Goal: Find specific page/section: Find specific page/section

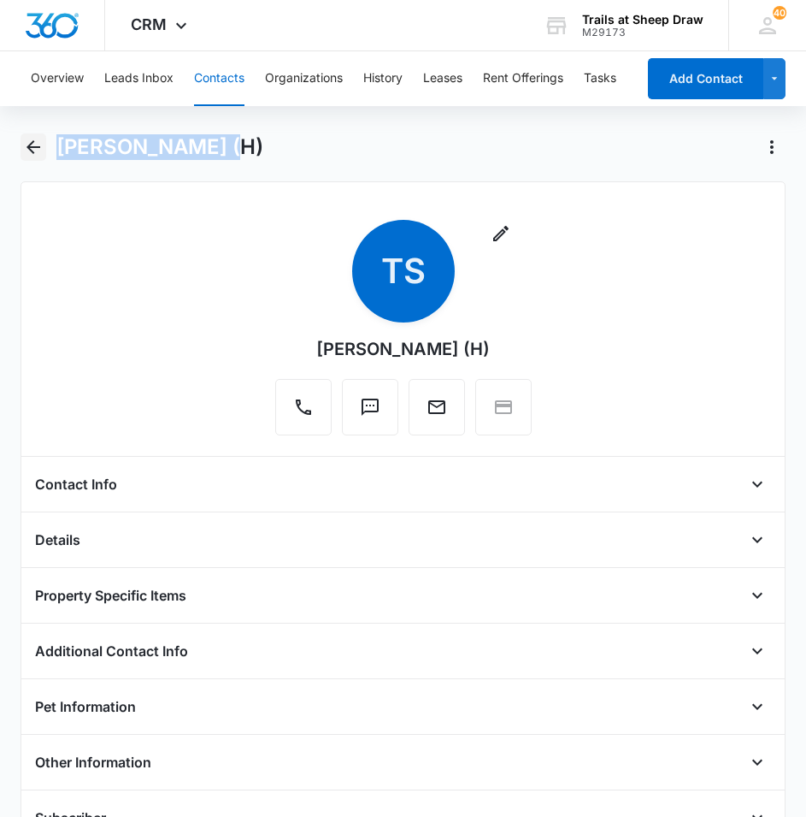
drag, startPoint x: 32, startPoint y: 149, endPoint x: 46, endPoint y: 147, distance: 13.8
click at [32, 149] on icon "Back" at bounding box center [33, 147] width 21 height 21
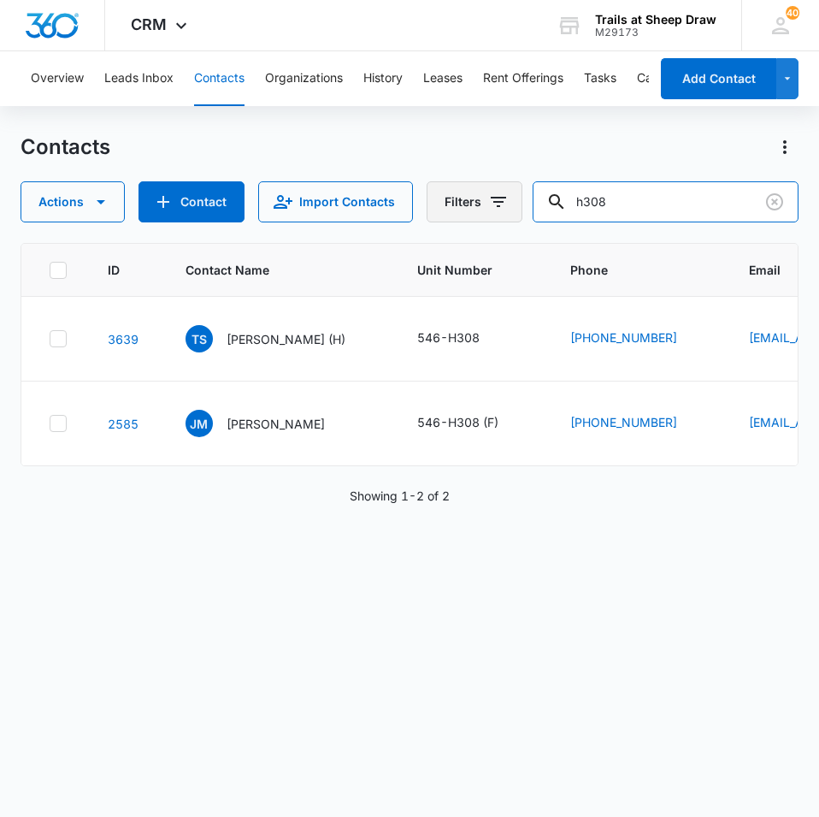
drag, startPoint x: 653, startPoint y: 197, endPoint x: 426, endPoint y: 187, distance: 227.7
click at [425, 188] on div "Actions Contact Import Contacts Filters h308" at bounding box center [410, 201] width 778 height 41
type input "c308"
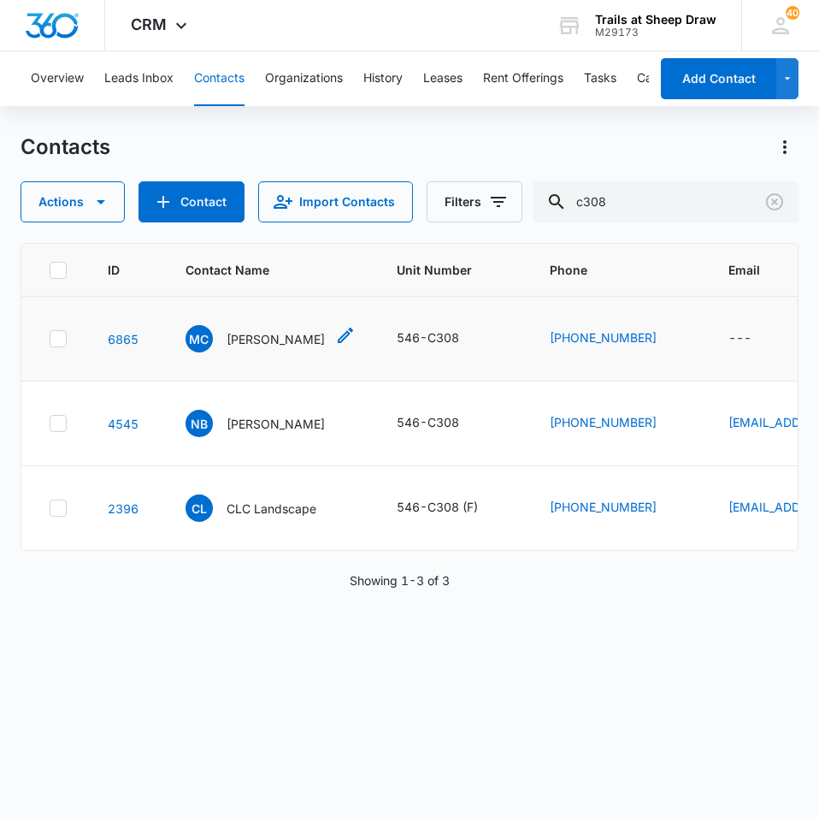
click at [251, 344] on p "[PERSON_NAME]" at bounding box center [276, 339] width 98 height 18
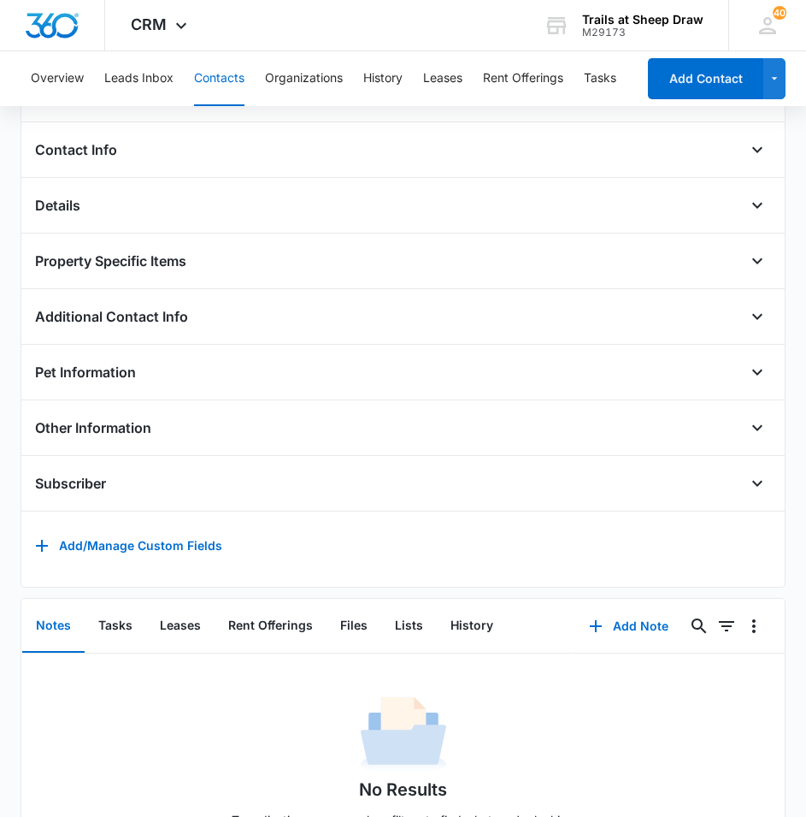
scroll to position [425, 0]
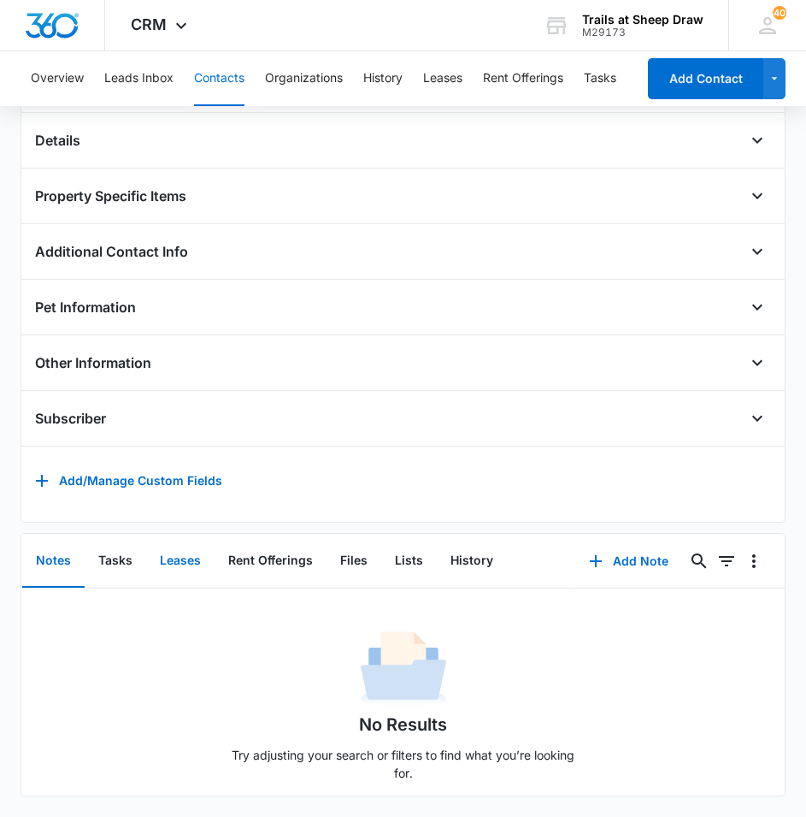
drag, startPoint x: 170, startPoint y: 557, endPoint x: 203, endPoint y: 568, distance: 34.3
click at [170, 558] on button "Leases" at bounding box center [180, 560] width 68 height 53
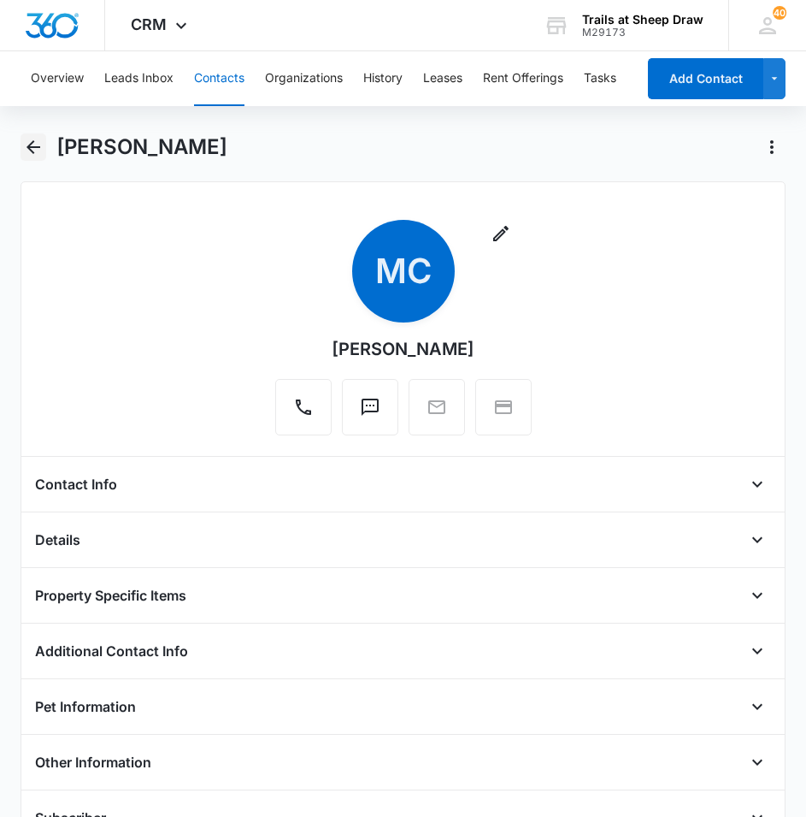
click at [32, 139] on icon "Back" at bounding box center [33, 147] width 21 height 21
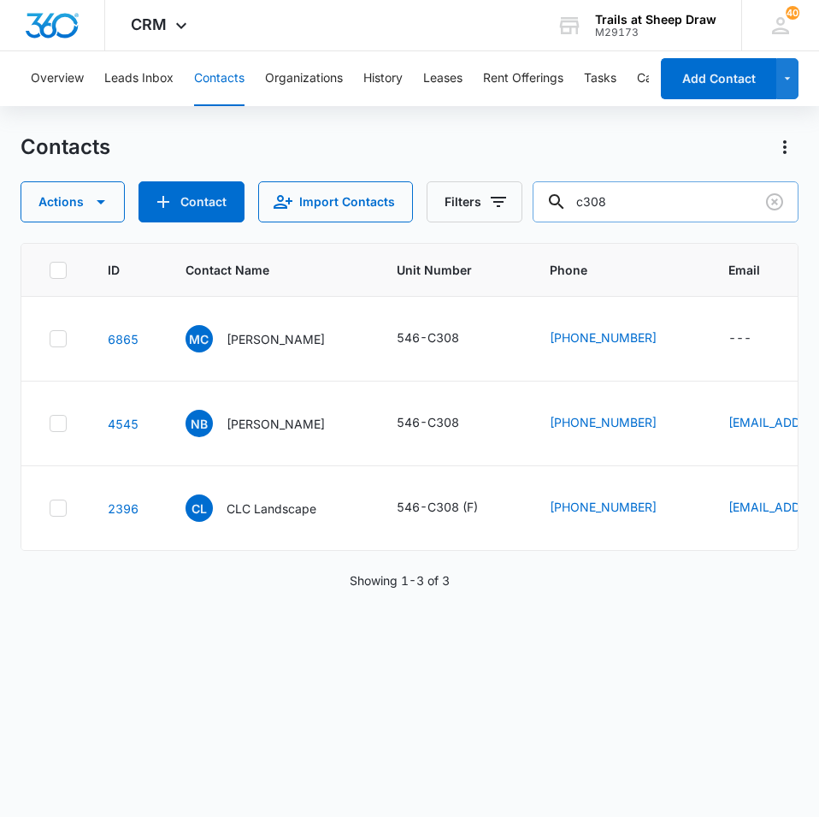
drag, startPoint x: 600, startPoint y: 212, endPoint x: 576, endPoint y: 209, distance: 25.0
click at [599, 212] on input "c308" at bounding box center [666, 201] width 266 height 41
drag, startPoint x: 657, startPoint y: 207, endPoint x: 465, endPoint y: 184, distance: 192.9
click at [456, 194] on div "Actions Contact Import Contacts Filters c308" at bounding box center [410, 201] width 778 height 41
type input "c204"
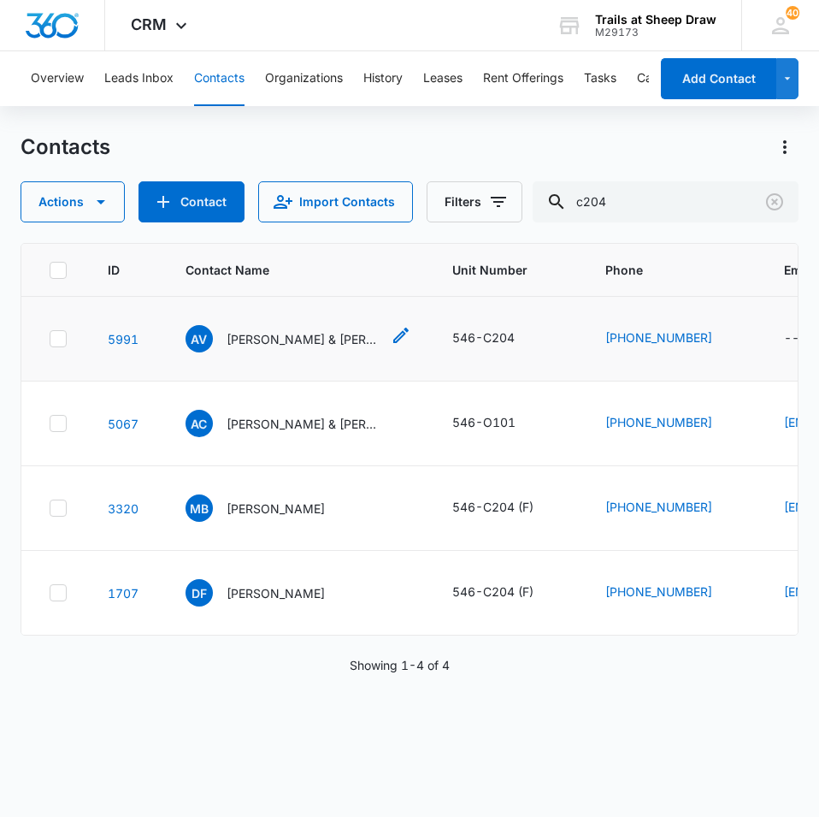
click at [290, 335] on p "[PERSON_NAME] & [PERSON_NAME]" at bounding box center [304, 339] width 154 height 18
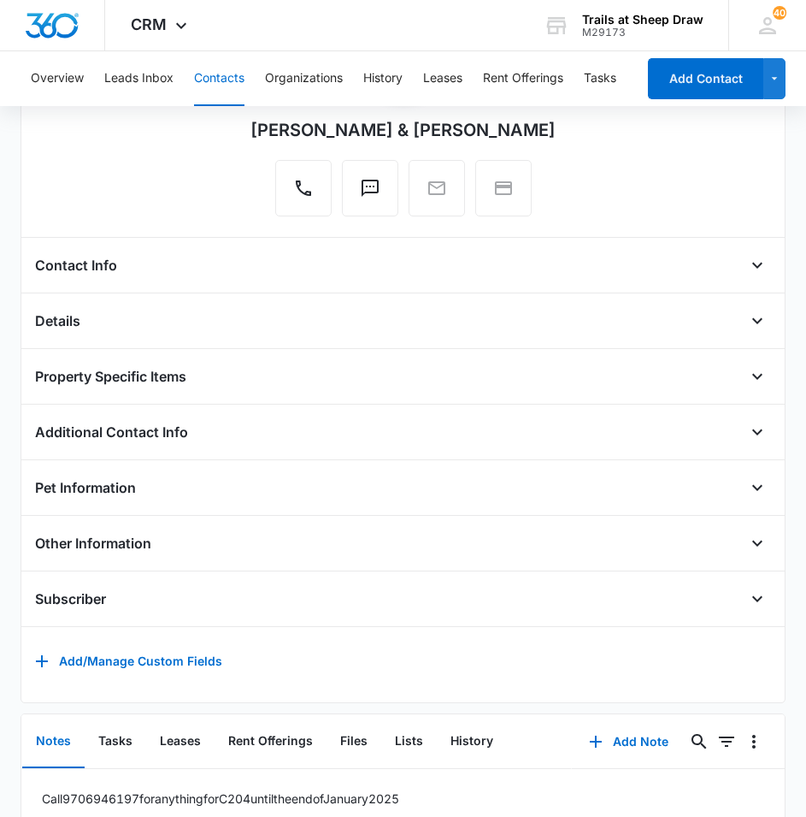
scroll to position [324, 0]
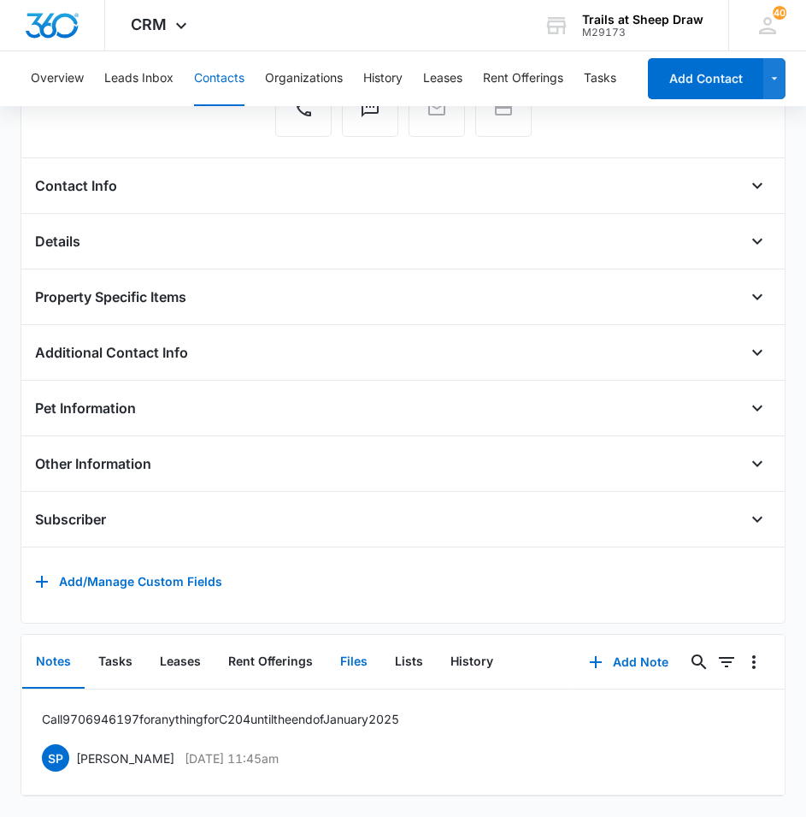
click at [369, 642] on button "Files" at bounding box center [354, 661] width 55 height 53
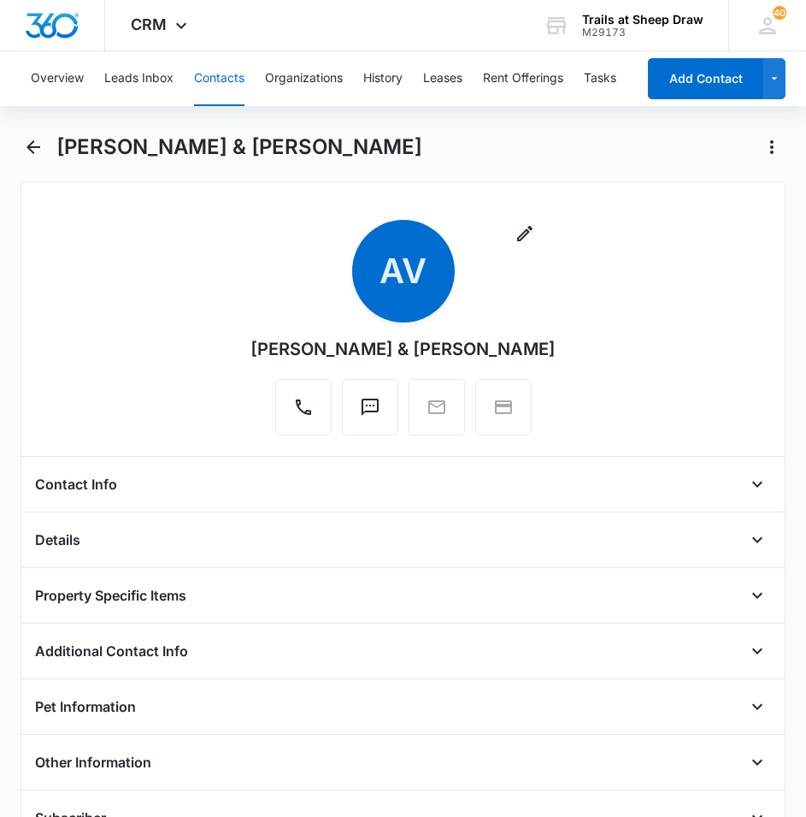
click at [678, 709] on div "Pet Information" at bounding box center [403, 706] width 737 height 27
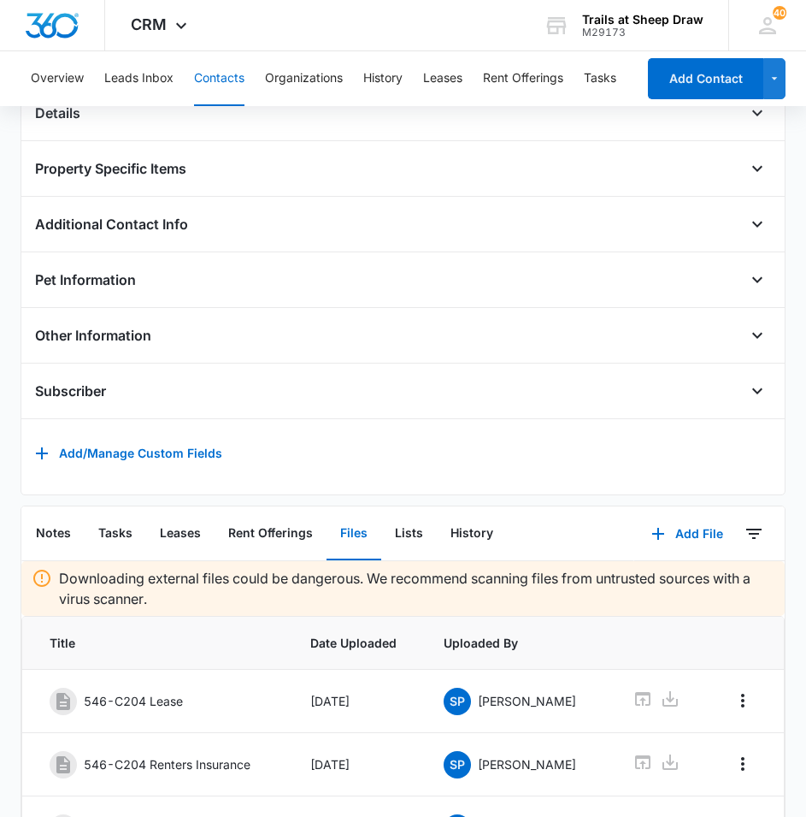
scroll to position [257, 0]
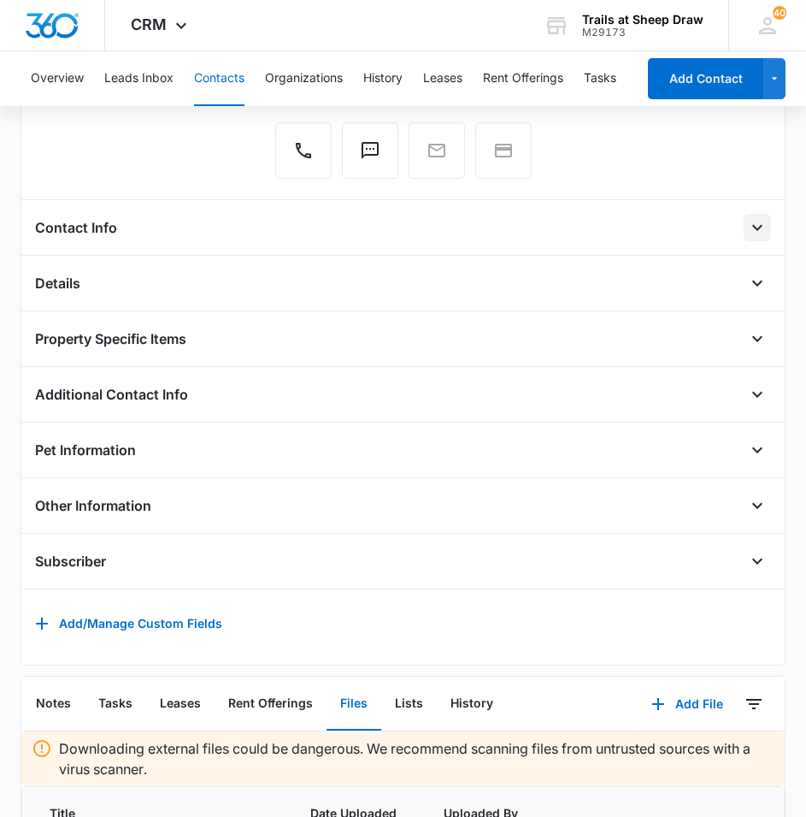
click at [747, 226] on icon "Open" at bounding box center [757, 227] width 21 height 21
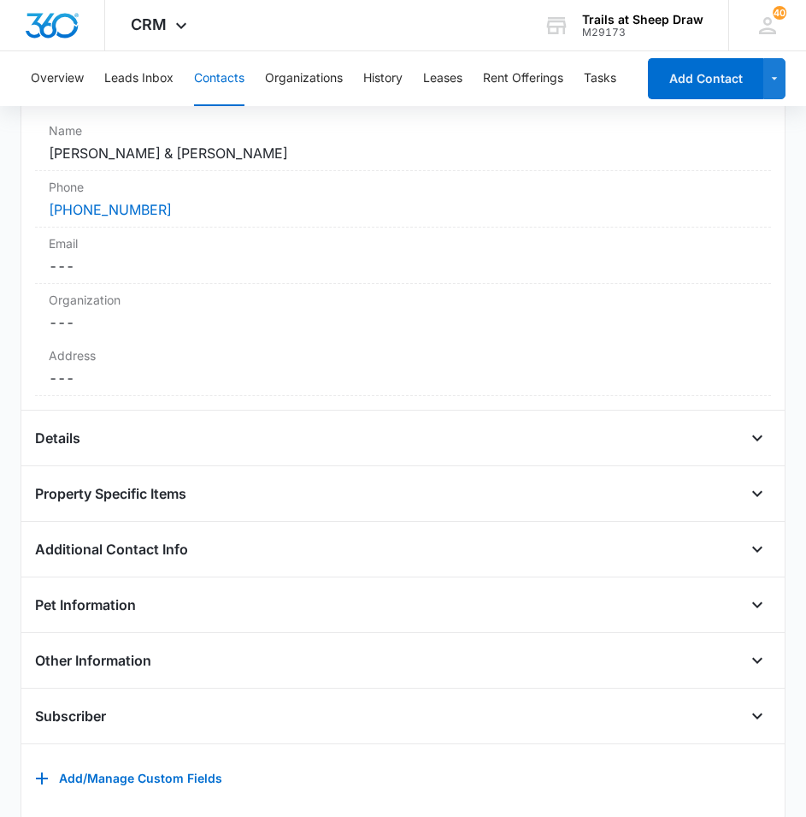
scroll to position [342, 0]
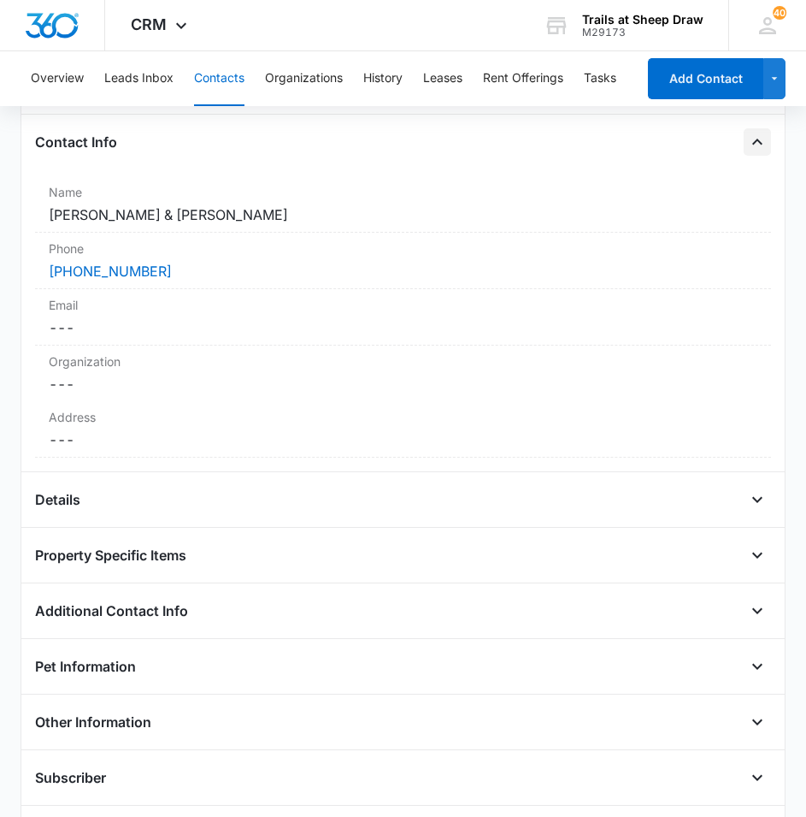
click at [200, 505] on div "Details" at bounding box center [403, 499] width 737 height 27
click at [210, 509] on div "Details" at bounding box center [403, 499] width 737 height 27
drag, startPoint x: 72, startPoint y: 505, endPoint x: 109, endPoint y: 499, distance: 37.4
click at [109, 499] on div "Details" at bounding box center [403, 499] width 737 height 27
click at [747, 496] on icon "Open" at bounding box center [757, 499] width 21 height 21
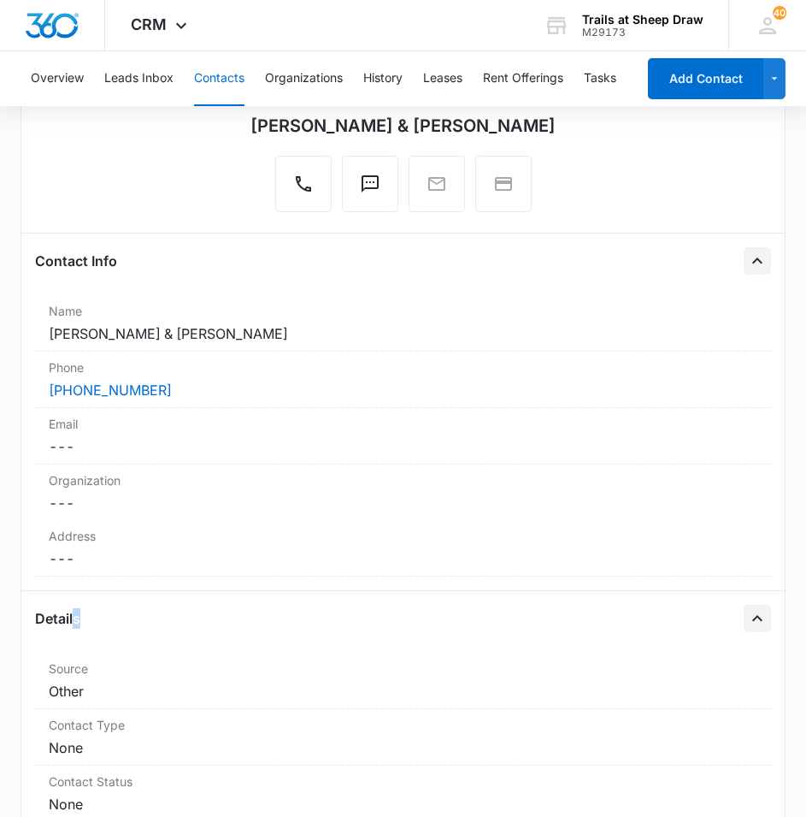
scroll to position [0, 0]
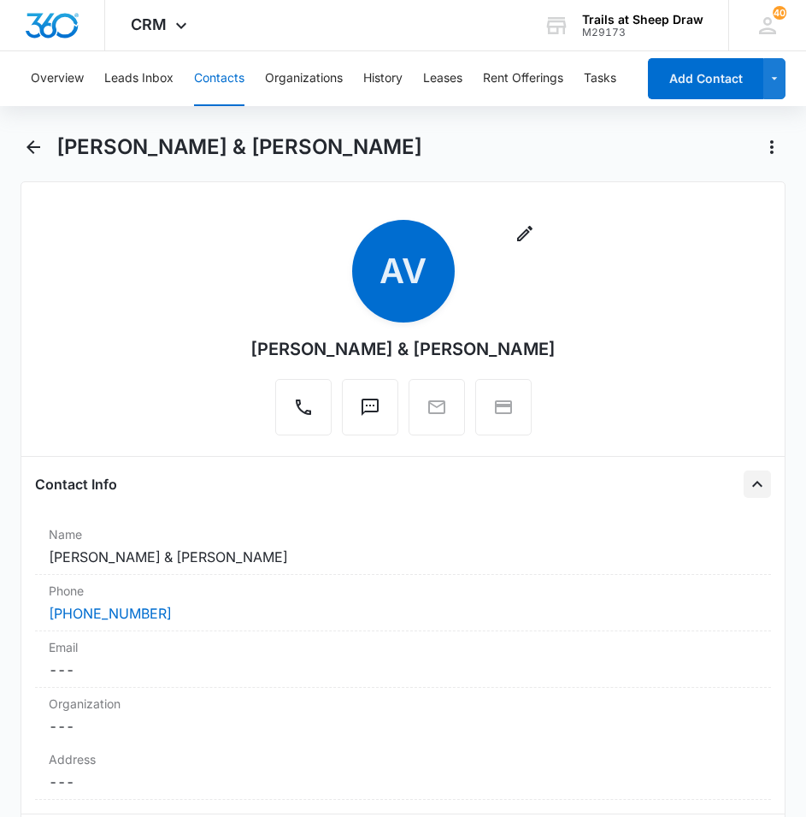
click at [747, 478] on icon "Close" at bounding box center [757, 484] width 21 height 21
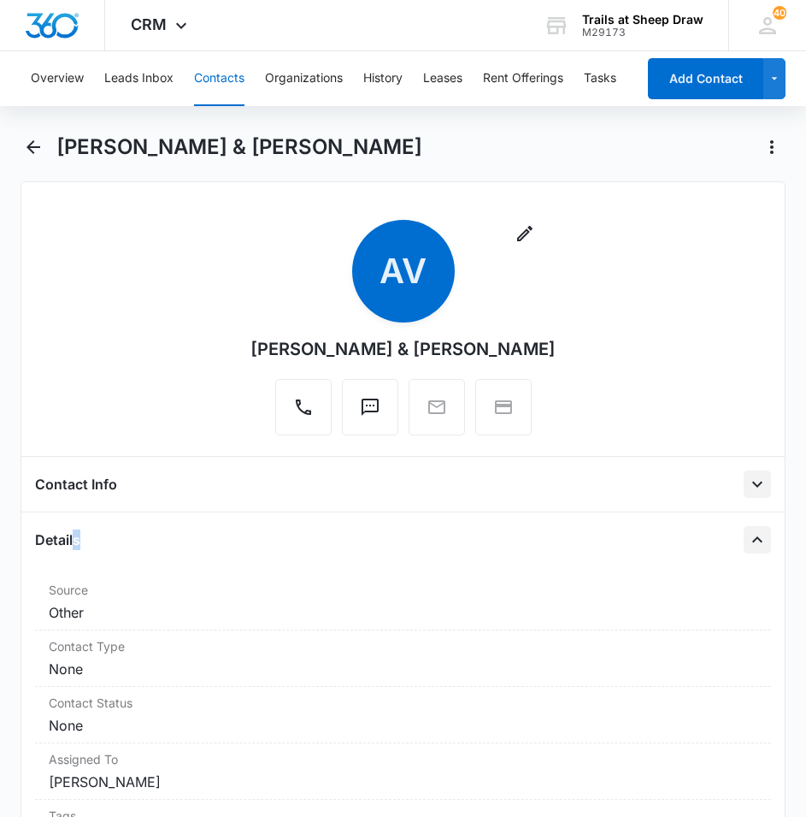
click at [747, 476] on icon "Open" at bounding box center [757, 484] width 21 height 21
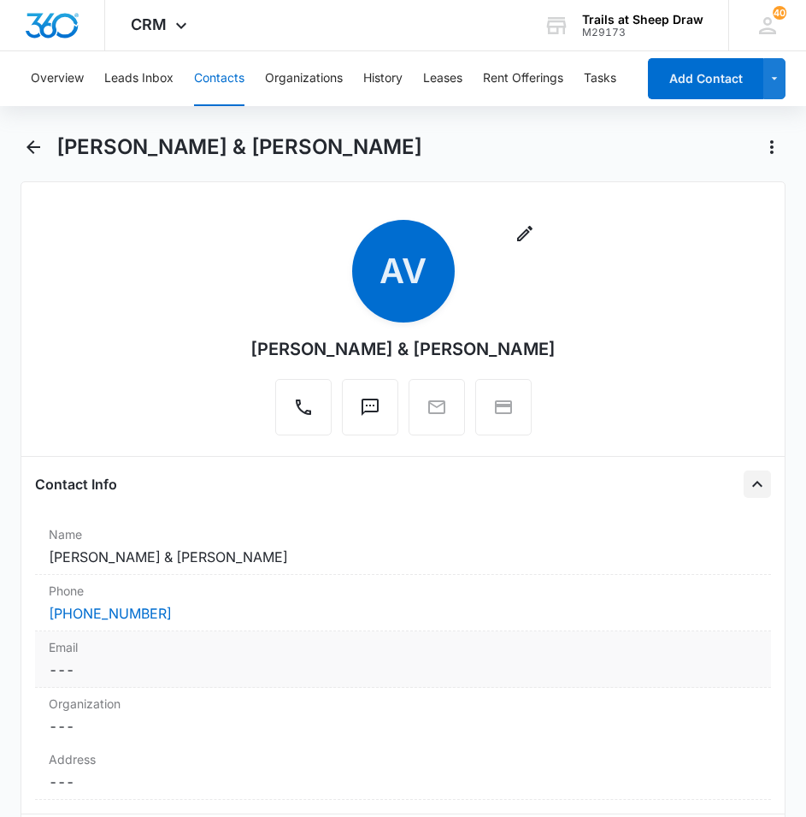
click at [432, 688] on div "Organization Cancel Save Changes ---" at bounding box center [403, 716] width 737 height 56
click at [27, 146] on icon "Back" at bounding box center [33, 147] width 21 height 21
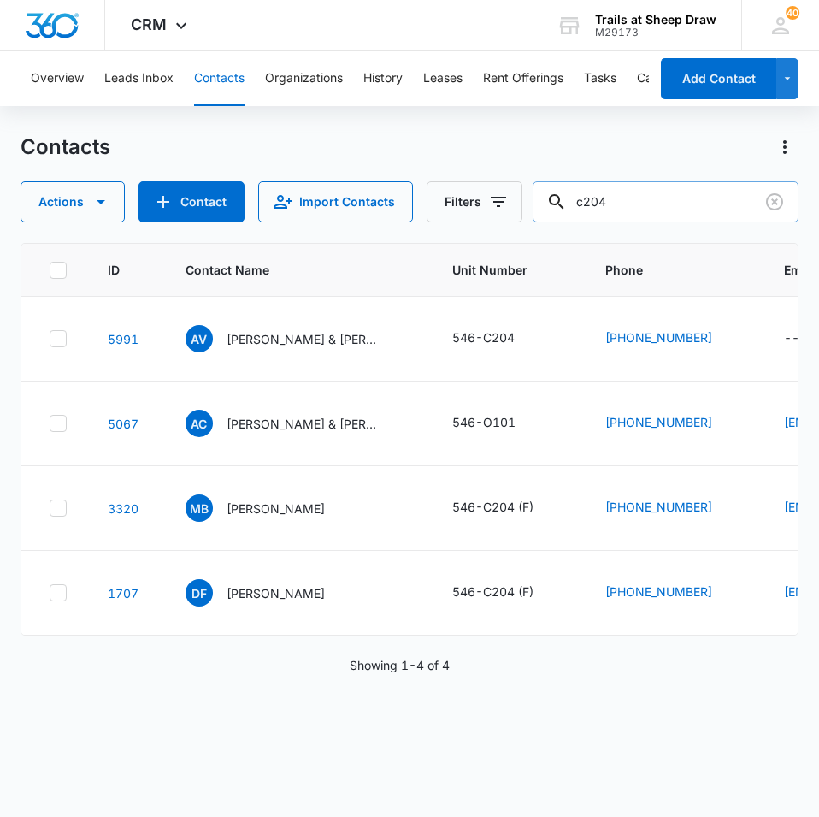
drag, startPoint x: 654, startPoint y: 205, endPoint x: 602, endPoint y: 205, distance: 52.2
click at [602, 205] on input "c204" at bounding box center [666, 201] width 266 height 41
type input "c"
type input "p202"
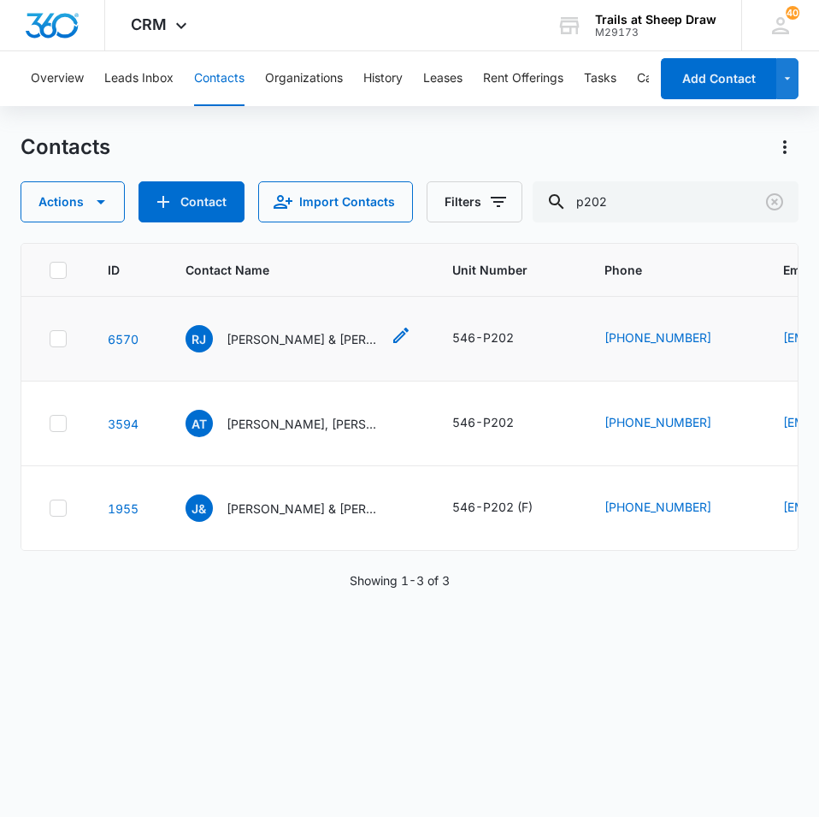
click at [266, 351] on div "[PERSON_NAME] & [PERSON_NAME]" at bounding box center [283, 338] width 195 height 27
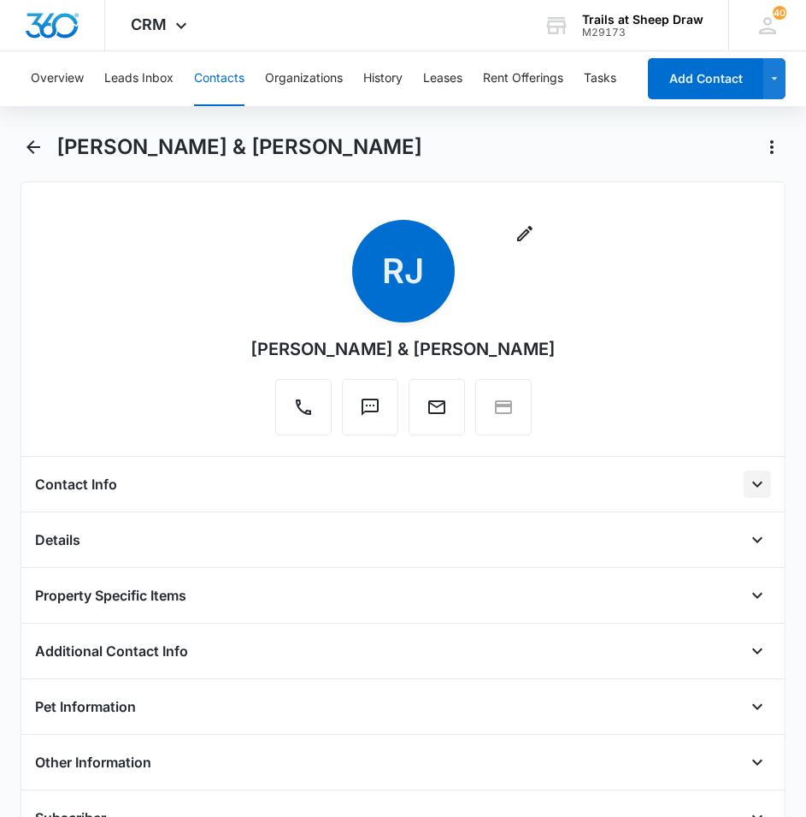
click at [747, 485] on icon "Open" at bounding box center [757, 484] width 21 height 21
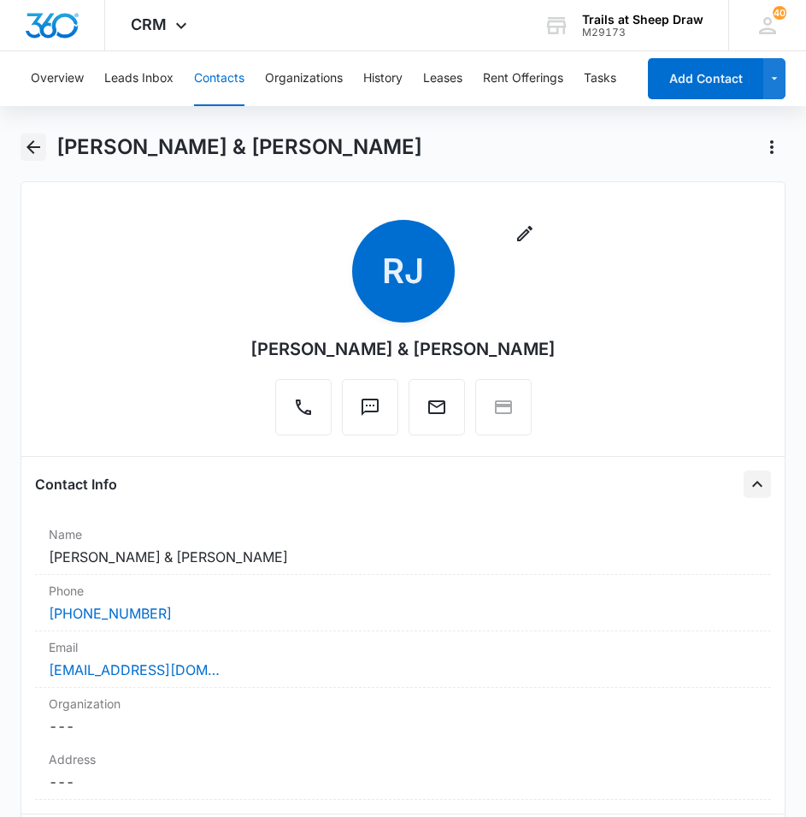
click at [49, 139] on div "[PERSON_NAME] & [PERSON_NAME]" at bounding box center [404, 157] width 766 height 48
click at [29, 146] on icon "Back" at bounding box center [34, 147] width 14 height 14
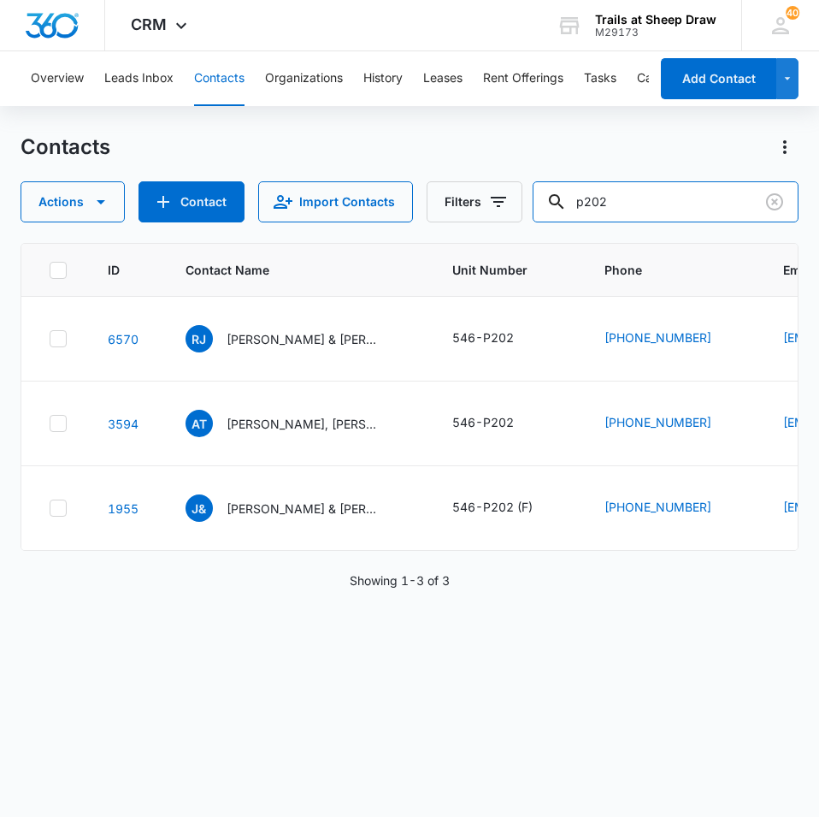
drag, startPoint x: 641, startPoint y: 194, endPoint x: 490, endPoint y: 164, distance: 154.3
click at [532, 175] on div "Contacts Actions Contact Import Contacts Filters p202" at bounding box center [410, 177] width 778 height 89
type input "1886"
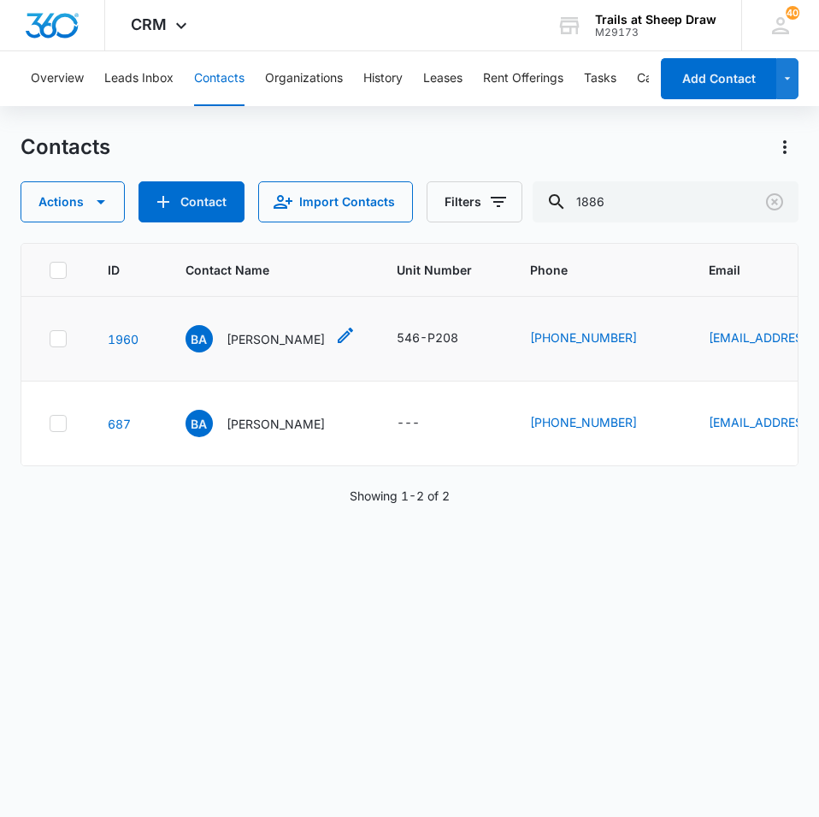
click at [268, 341] on p "[PERSON_NAME]" at bounding box center [276, 339] width 98 height 18
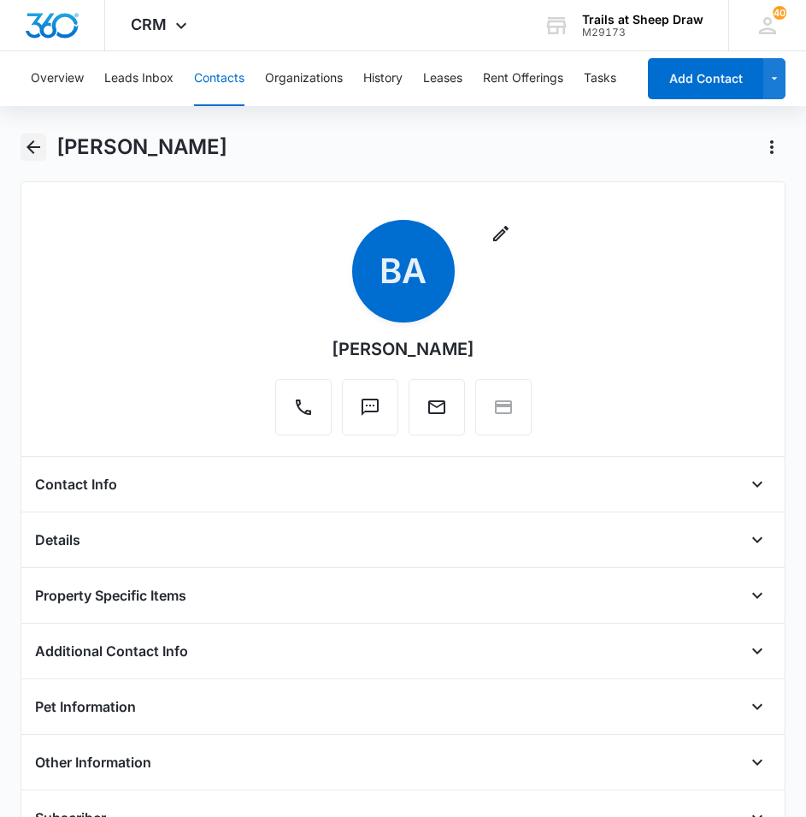
click at [33, 145] on icon "Back" at bounding box center [33, 147] width 21 height 21
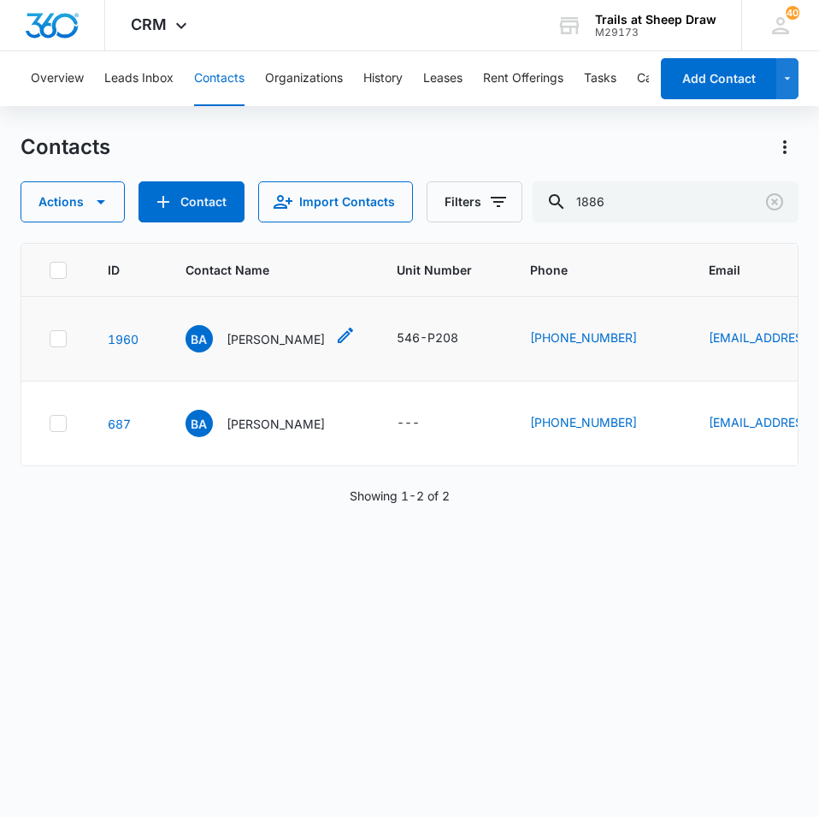
click at [266, 345] on p "[PERSON_NAME]" at bounding box center [276, 339] width 98 height 18
